Goal: Task Accomplishment & Management: Complete application form

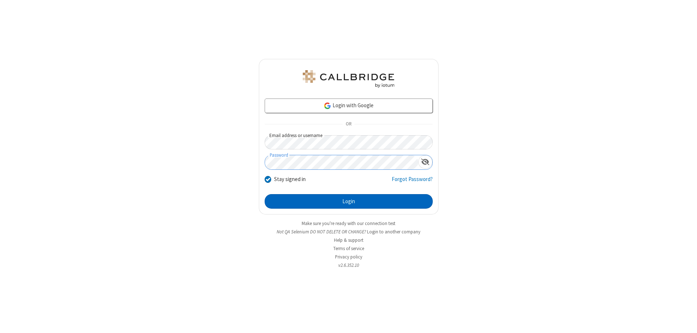
click at [349, 201] on button "Login" at bounding box center [349, 201] width 168 height 15
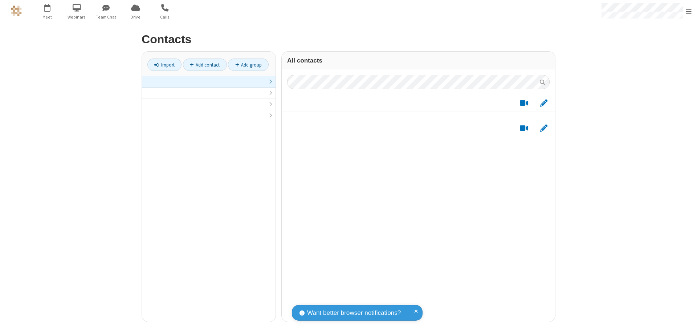
click at [209, 86] on link at bounding box center [209, 81] width 134 height 11
click at [205, 65] on link "Add contact" at bounding box center [205, 64] width 44 height 12
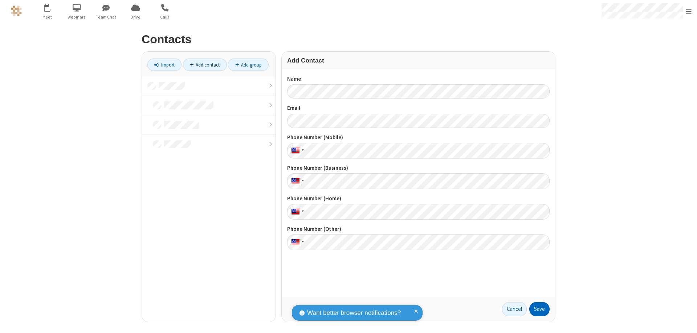
click at [540, 309] on button "Save" at bounding box center [539, 309] width 20 height 15
